Goal: Find specific page/section: Find specific page/section

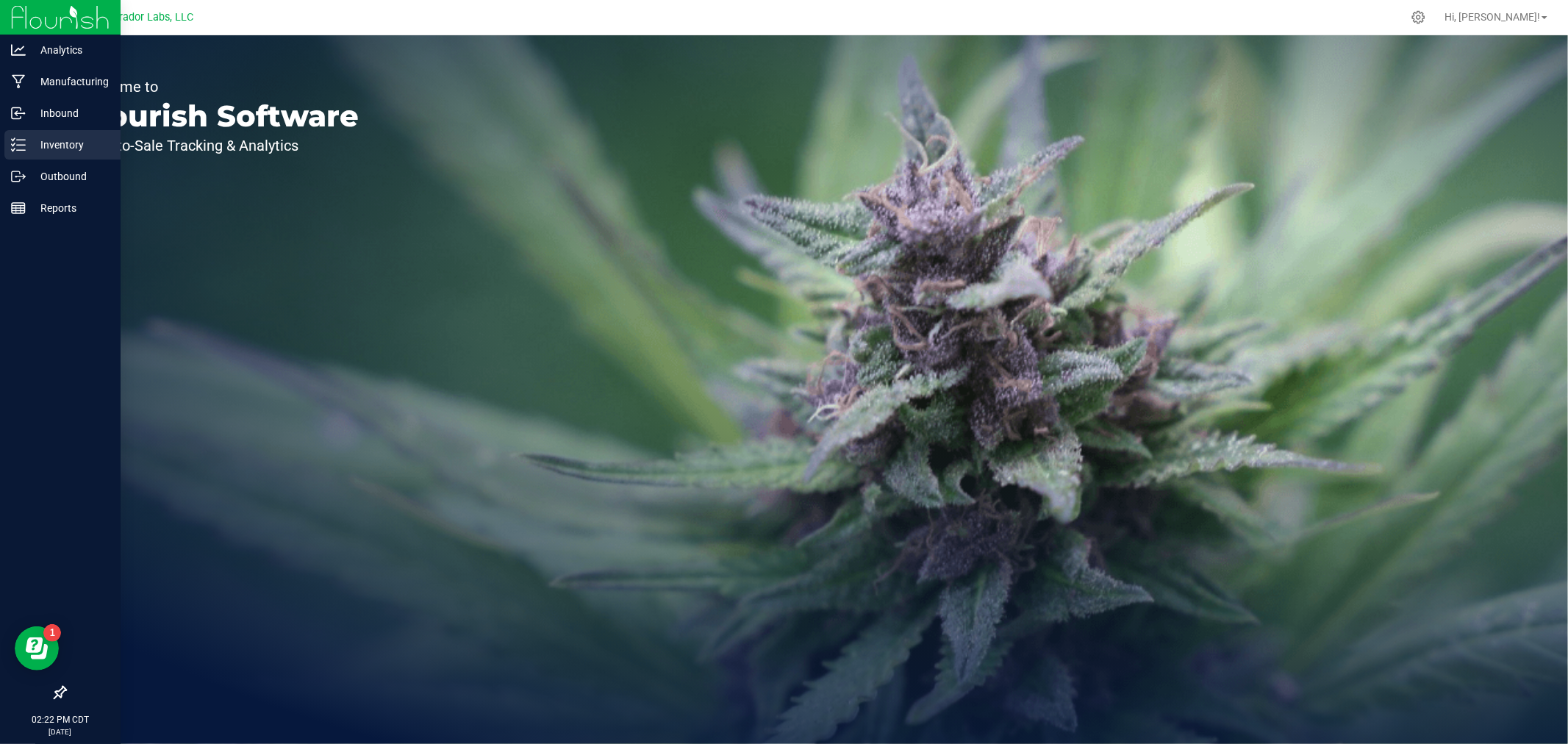
click at [20, 154] on div "Inventory" at bounding box center [62, 144] width 116 height 29
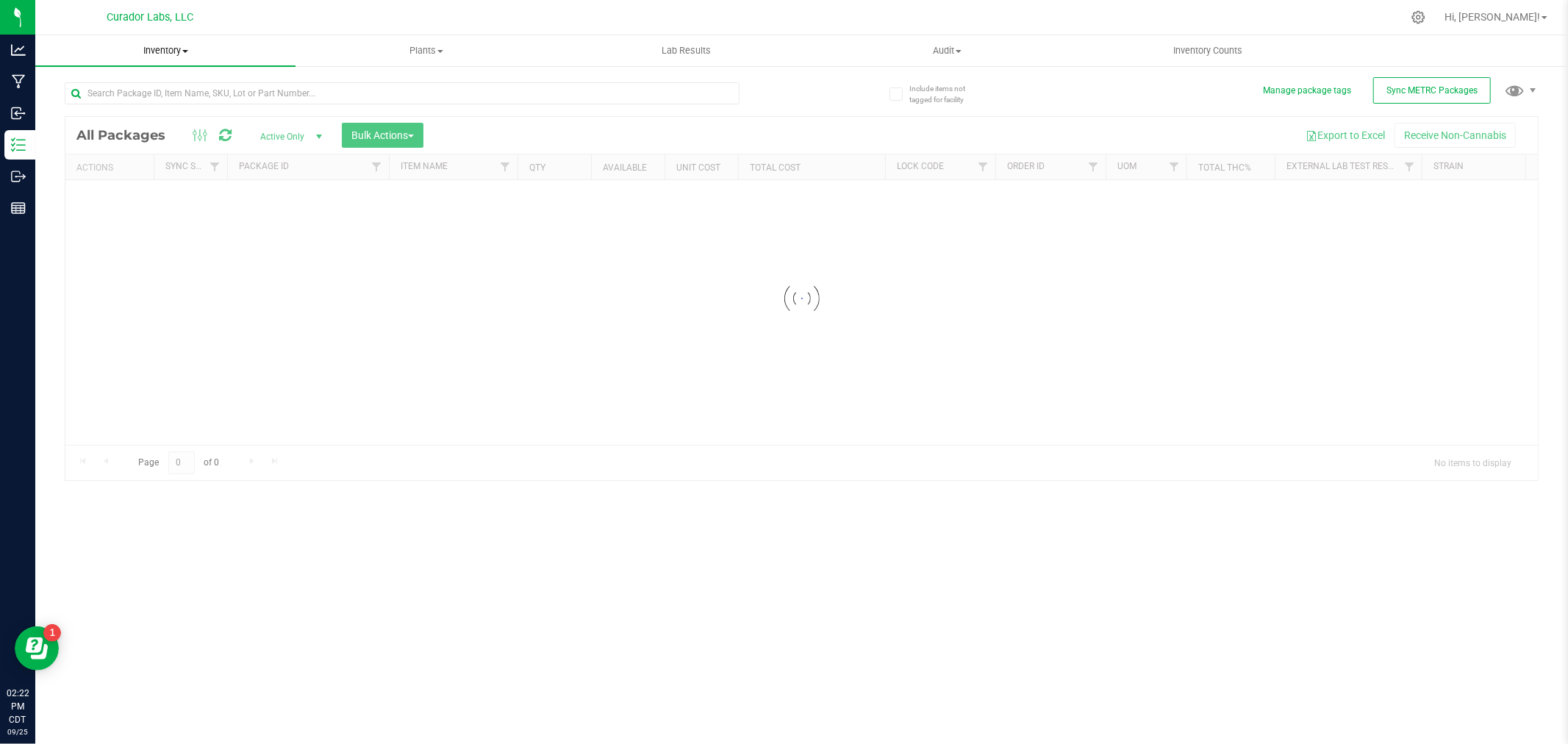
click at [169, 52] on span "Inventory" at bounding box center [165, 51] width 260 height 13
click at [135, 99] on li "All inventory" at bounding box center [165, 106] width 260 height 18
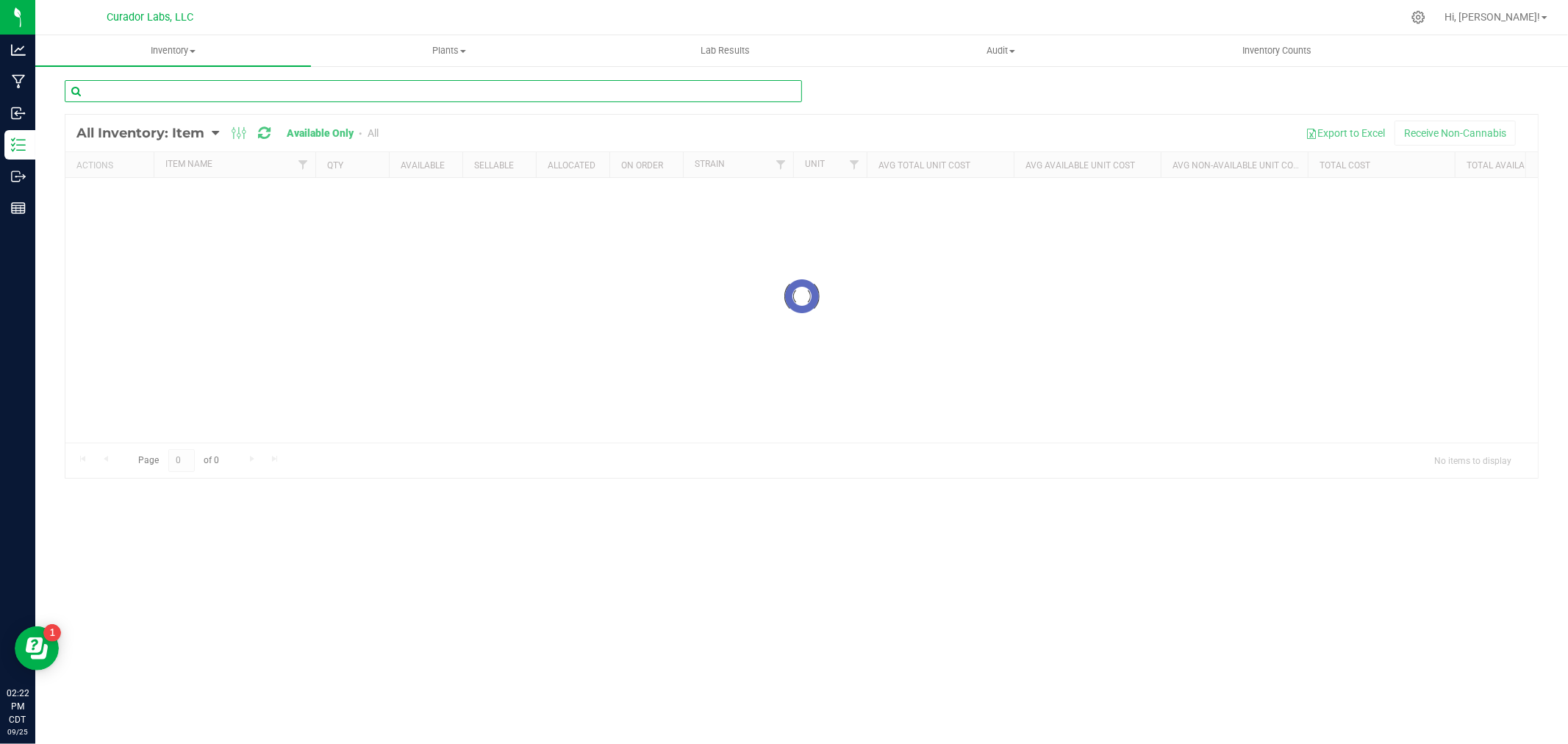
click at [135, 96] on input "text" at bounding box center [433, 91] width 738 height 22
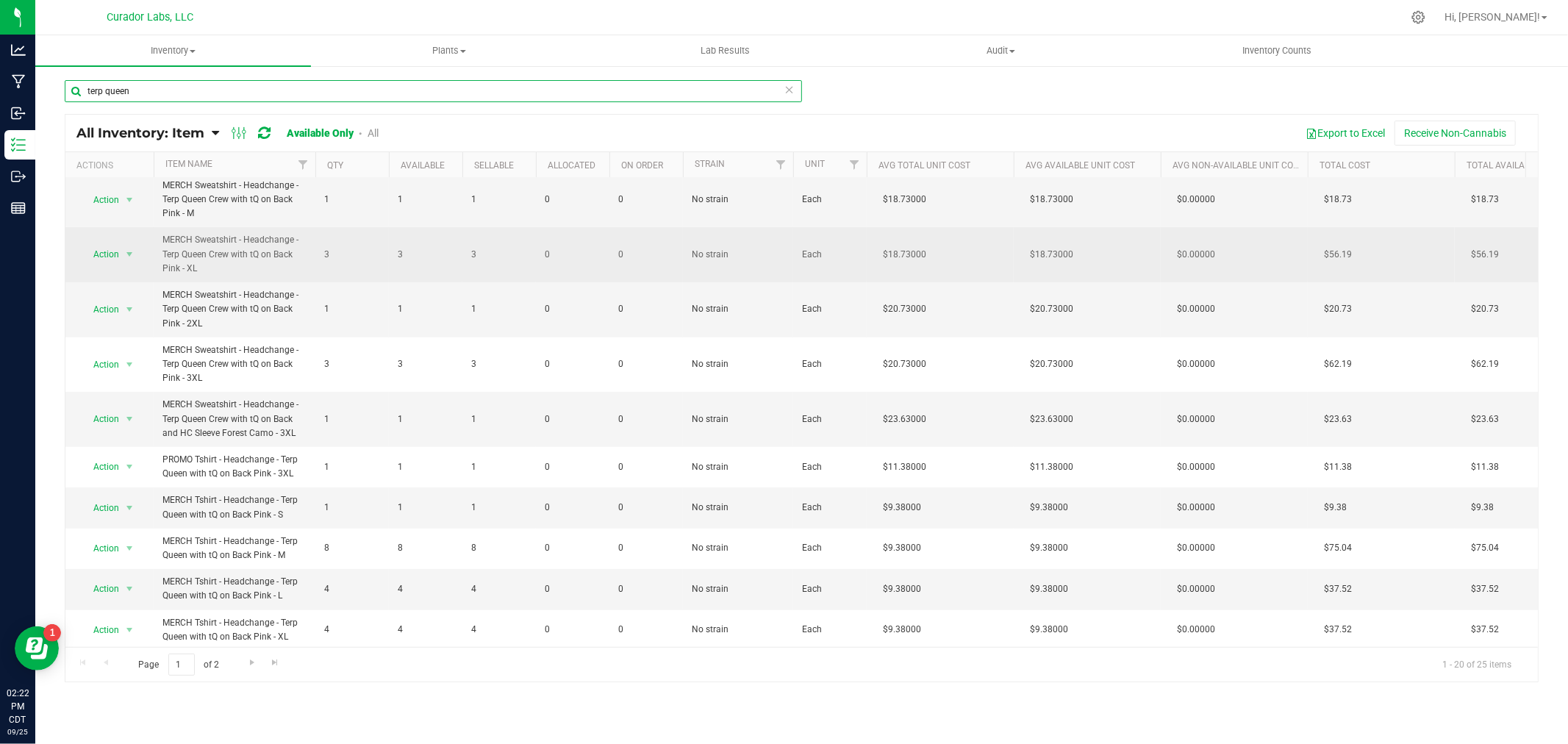
scroll to position [408, 0]
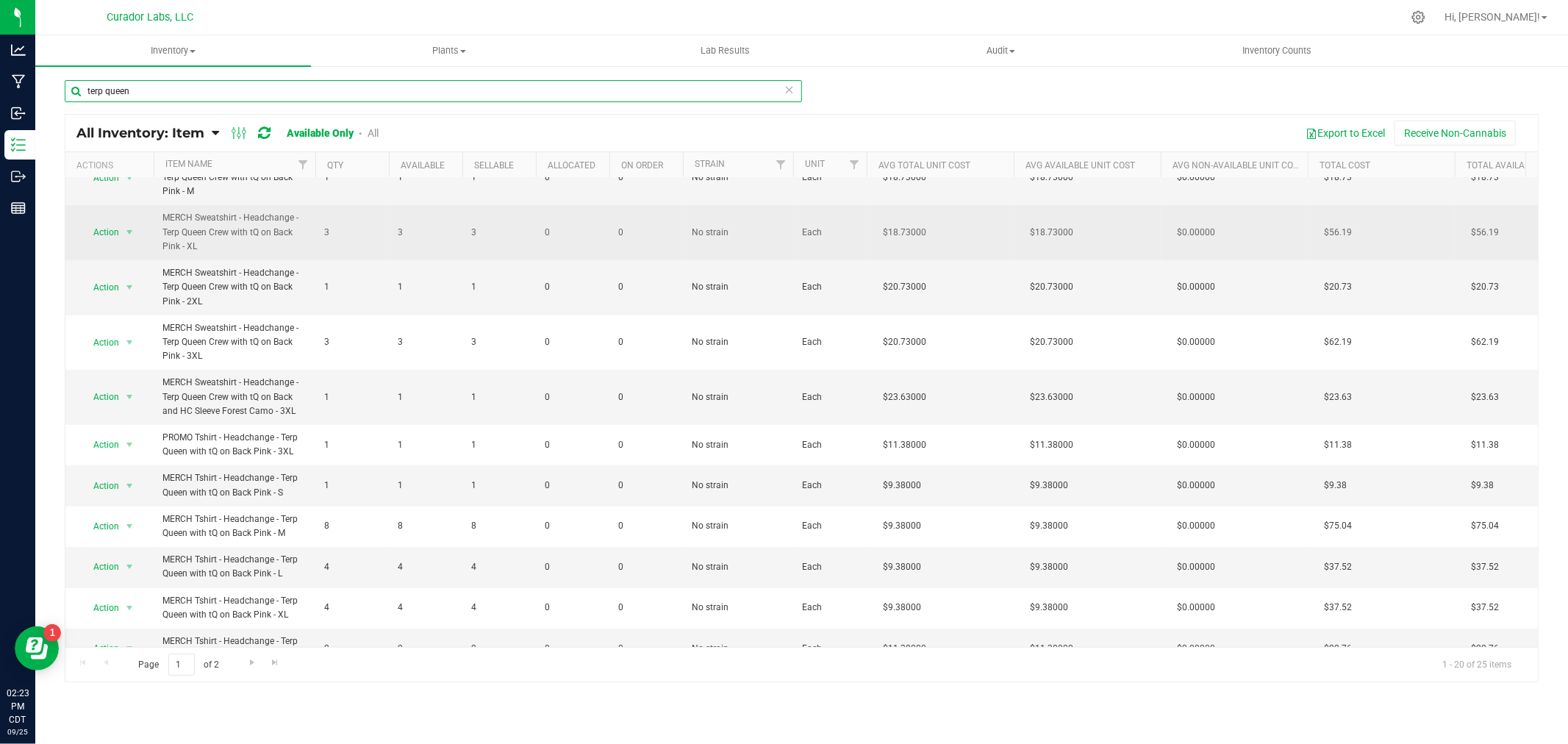
type input "terp queen"
drag, startPoint x: 191, startPoint y: 245, endPoint x: 163, endPoint y: 221, distance: 36.9
click at [163, 221] on span "MERCH Sweatshirt - Headchange - Terp Queen Crew with tQ on Back Pink - XL" at bounding box center [234, 232] width 144 height 43
copy span "MERCH Sweatshirt - Headchange - Terp Queen Crew with tQ on Back Pink - XL"
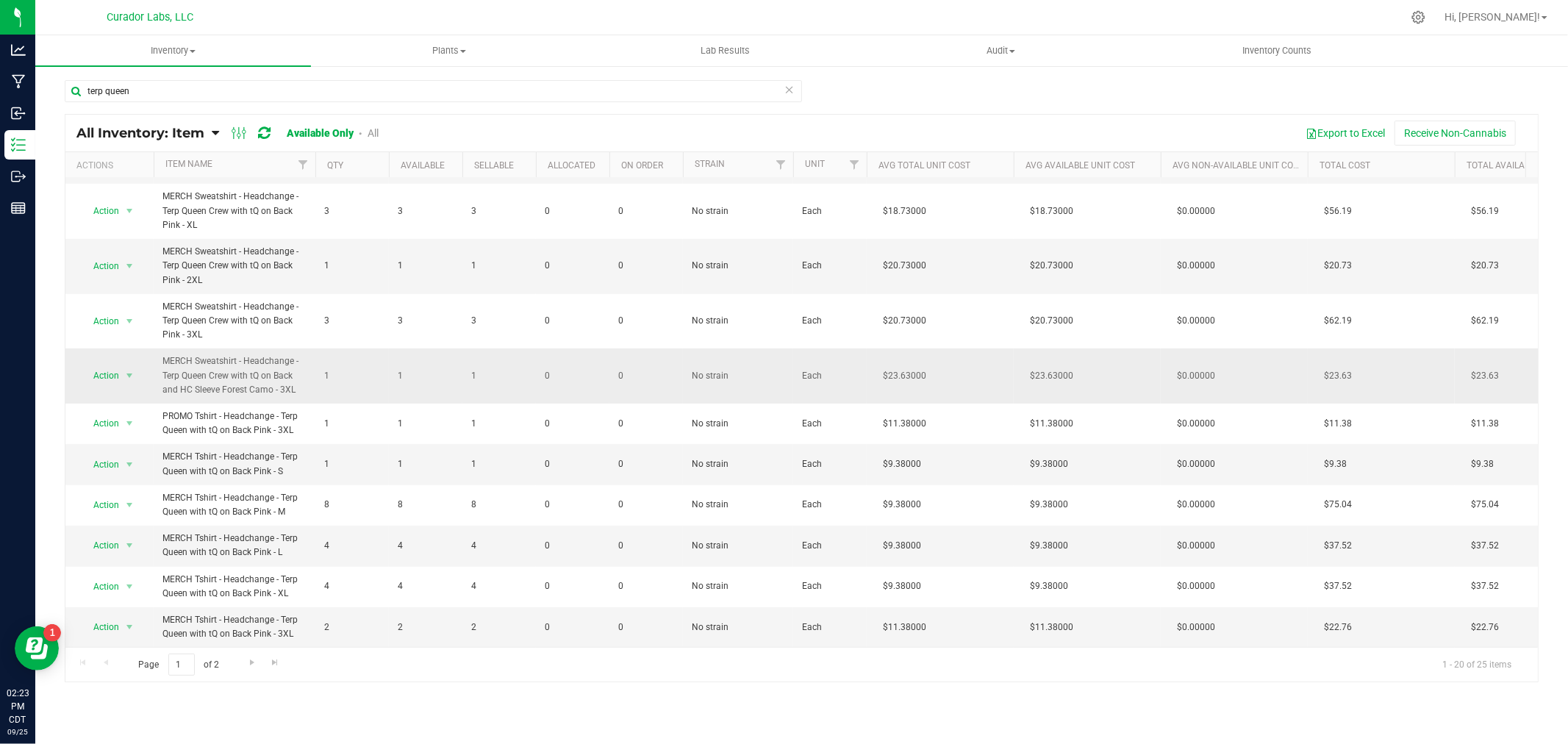
scroll to position [442, 0]
click at [247, 659] on span "Go to the next page" at bounding box center [252, 662] width 12 height 12
